Goal: Information Seeking & Learning: Learn about a topic

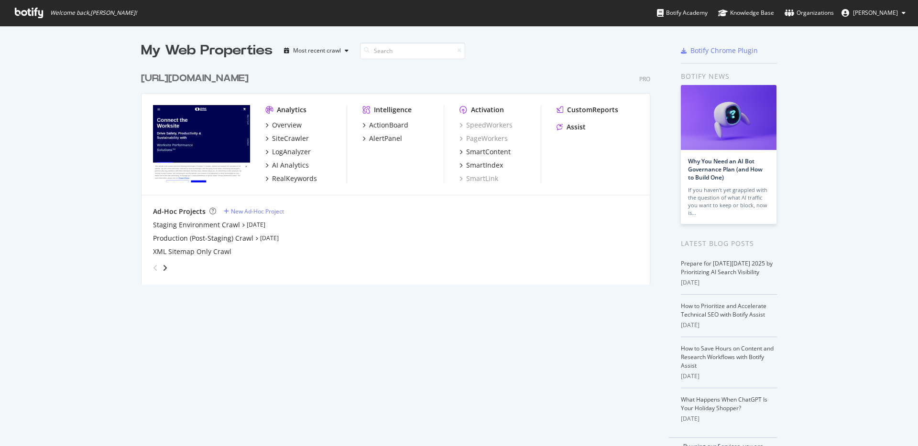
scroll to position [446, 918]
click at [293, 168] on div "AI Analytics" at bounding box center [290, 166] width 37 height 10
